Goal: Obtain resource: Download file/media

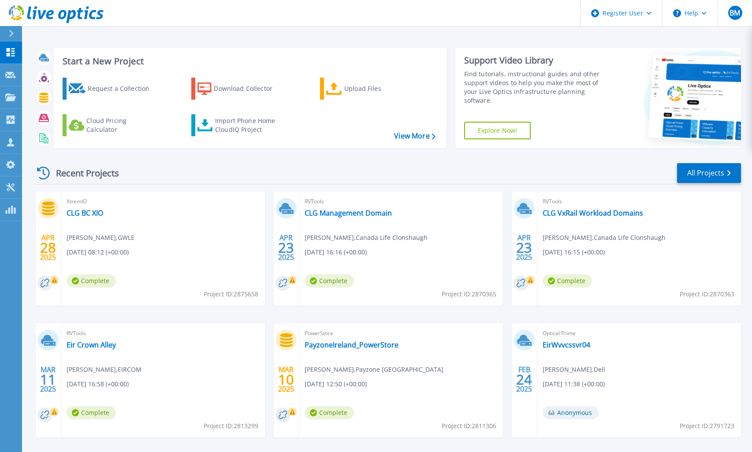
scroll to position [37, 0]
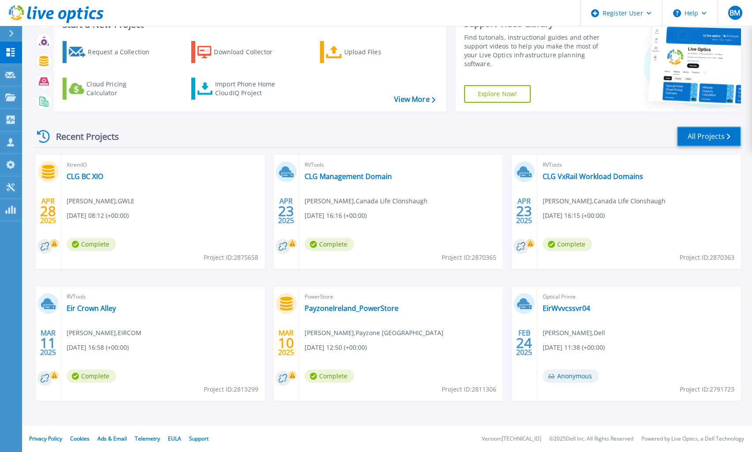
click at [716, 134] on link "All Projects" at bounding box center [709, 137] width 64 height 20
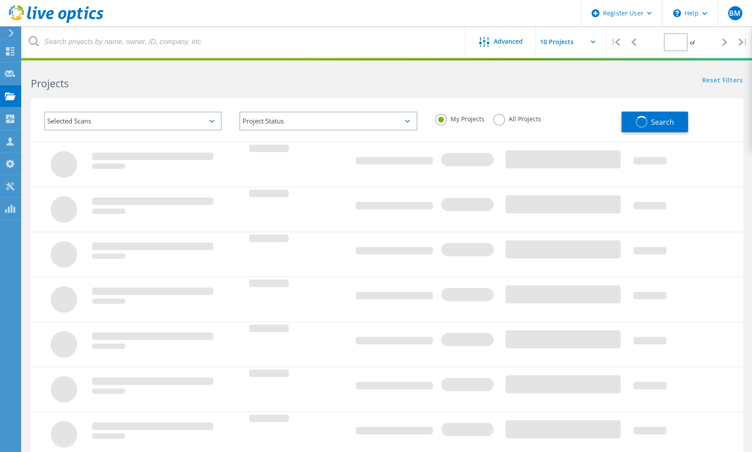
type input "1"
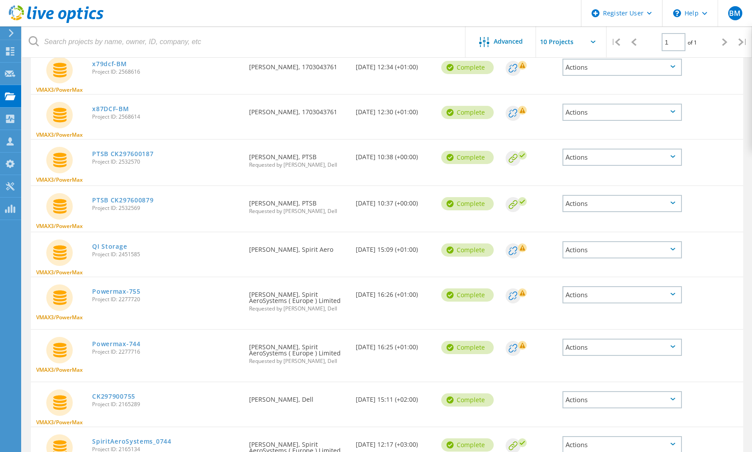
scroll to position [113, 0]
click at [114, 290] on link "Powermax-755" at bounding box center [116, 291] width 48 height 6
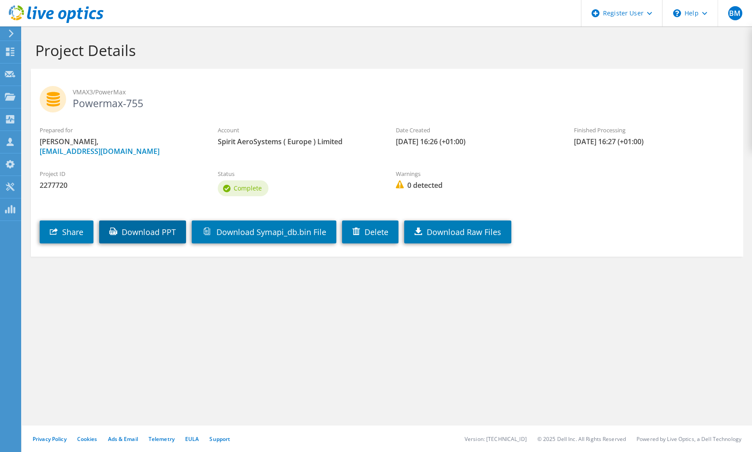
click at [158, 237] on link "Download PPT" at bounding box center [142, 231] width 87 height 23
